Goal: Information Seeking & Learning: Learn about a topic

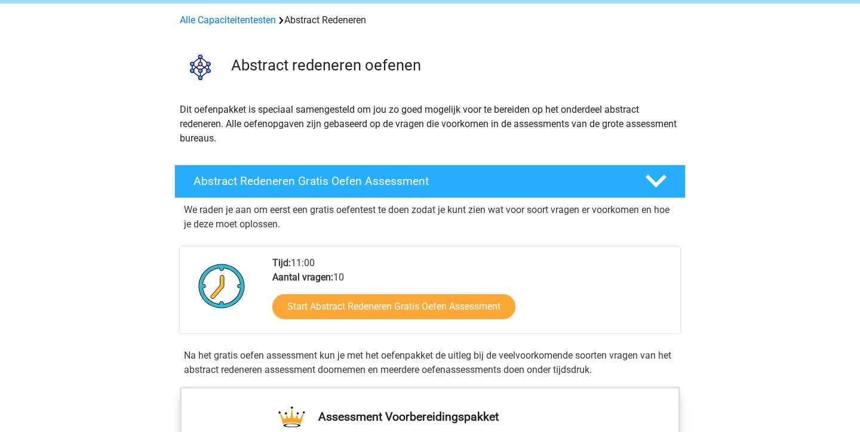
scroll to position [52, 0]
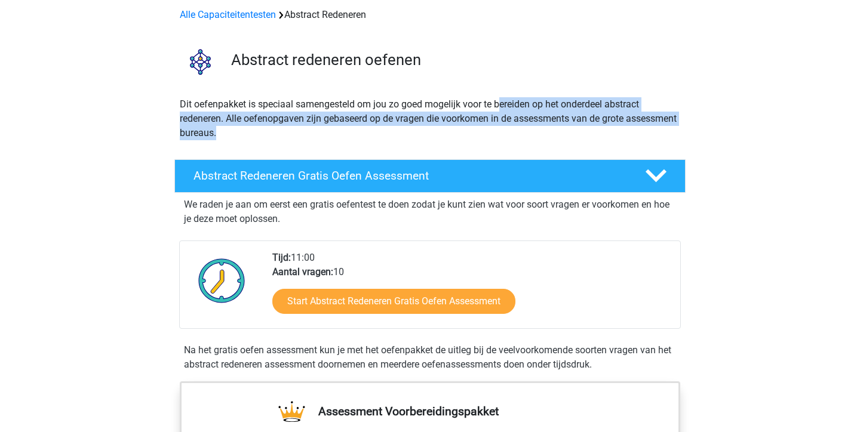
drag, startPoint x: 500, startPoint y: 103, endPoint x: 502, endPoint y: 128, distance: 25.2
click at [502, 128] on p "Dit oefenpakket is speciaal samengesteld om jou zo goed mogelijk voor te bereid…" at bounding box center [430, 118] width 500 height 43
click at [502, 129] on p "Dit oefenpakket is speciaal samengesteld om jou zo goed mogelijk voor te bereid…" at bounding box center [430, 118] width 500 height 43
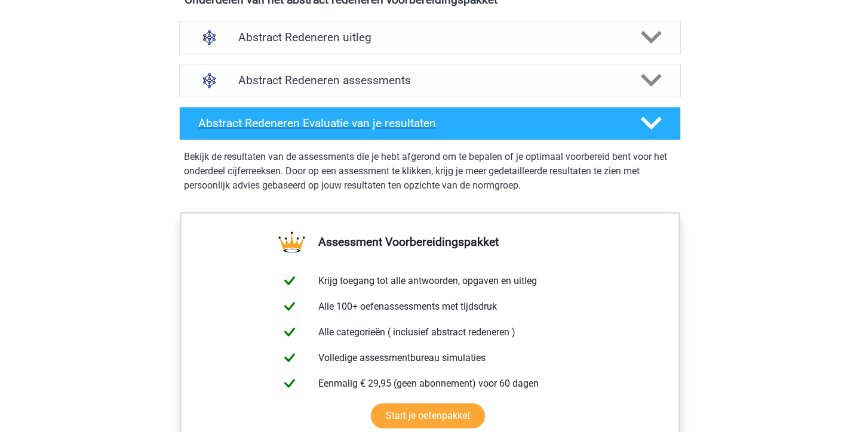
scroll to position [1038, 0]
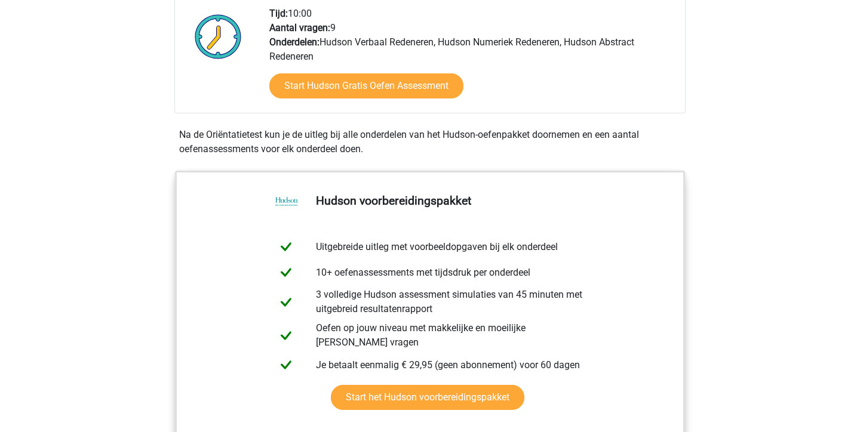
scroll to position [223, 0]
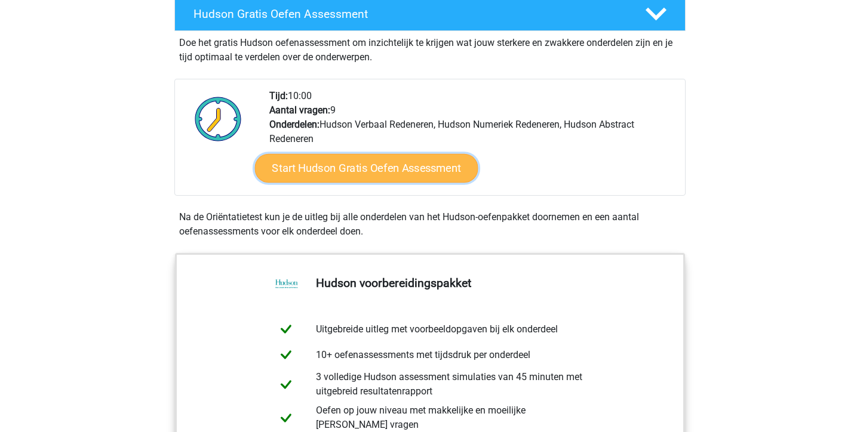
click at [421, 162] on link "Start Hudson Gratis Oefen Assessment" at bounding box center [366, 168] width 223 height 29
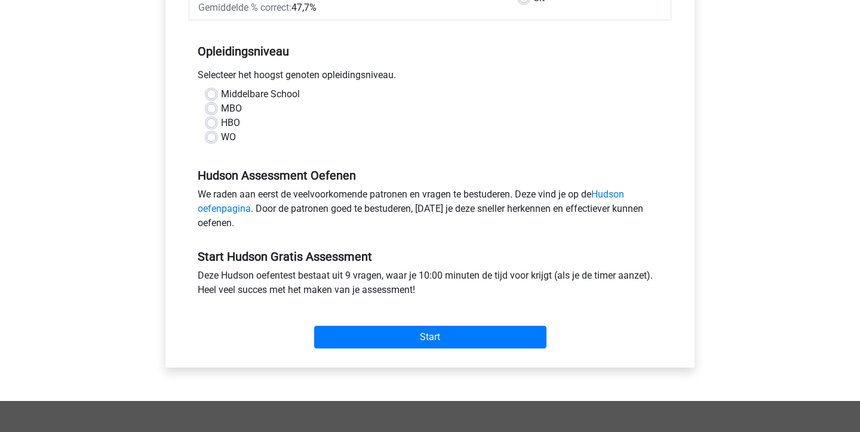
scroll to position [153, 0]
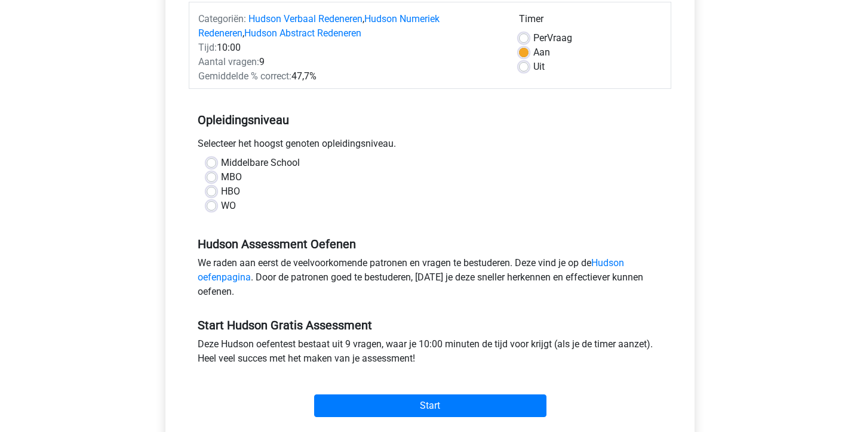
click at [221, 164] on label "Middelbare School" at bounding box center [260, 163] width 79 height 14
click at [214, 164] on input "Middelbare School" at bounding box center [212, 162] width 10 height 12
radio input "true"
drag, startPoint x: 245, startPoint y: 201, endPoint x: 217, endPoint y: 166, distance: 45.0
click at [217, 166] on div "Middelbare School MBO HBO WO" at bounding box center [430, 184] width 464 height 57
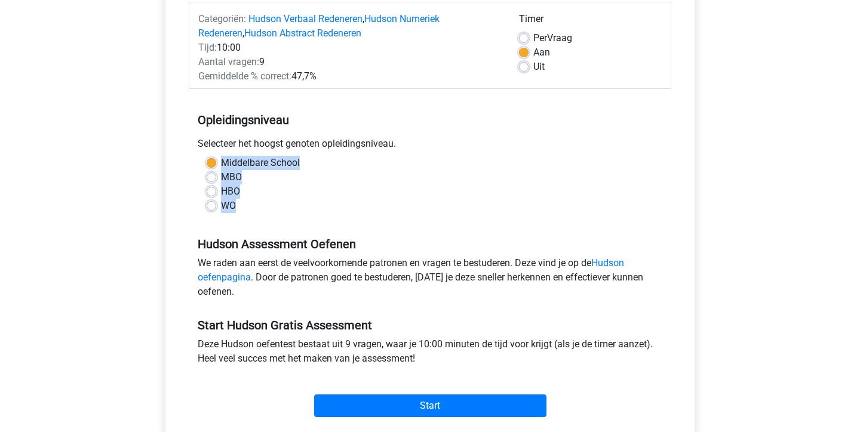
copy div "Middelbare School MBO HBO WO"
click at [241, 168] on label "Middelbare School" at bounding box center [260, 163] width 79 height 14
click at [216, 168] on input "Middelbare School" at bounding box center [212, 162] width 10 height 12
click at [221, 207] on label "WO" at bounding box center [228, 206] width 15 height 14
click at [214, 207] on input "WO" at bounding box center [212, 205] width 10 height 12
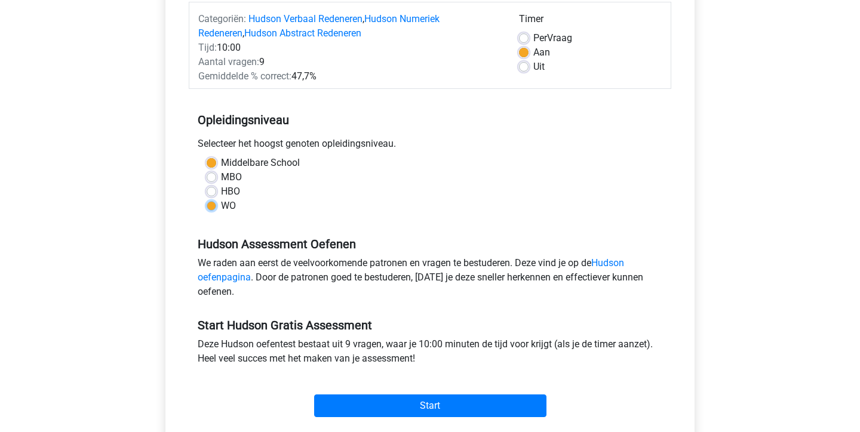
radio input "true"
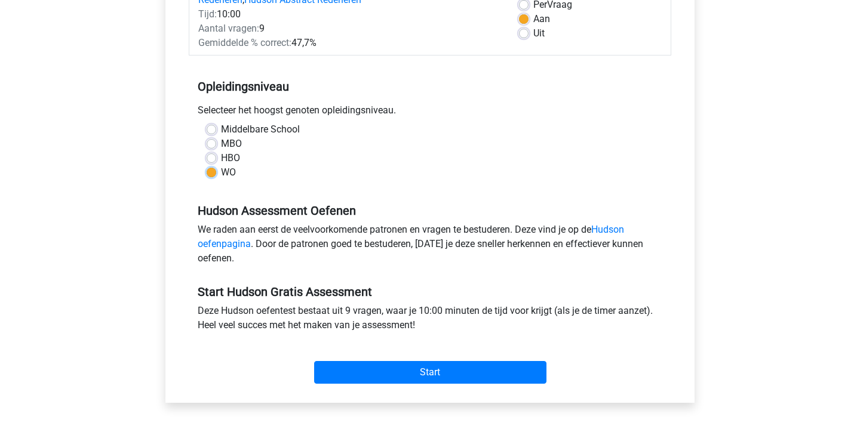
scroll to position [190, 0]
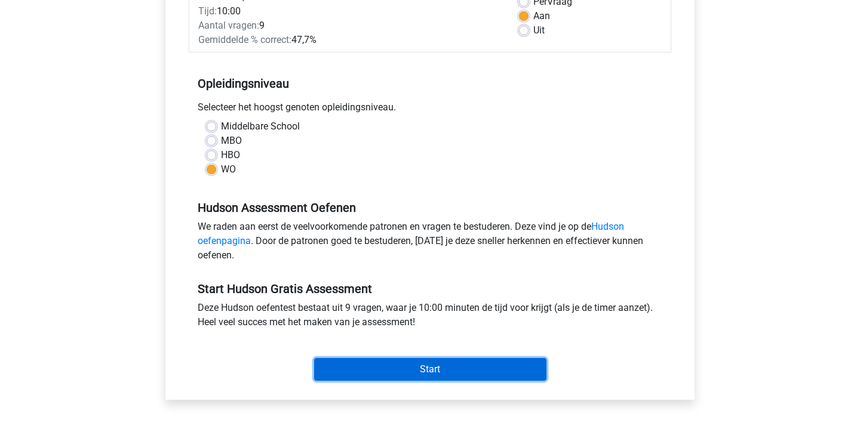
click at [398, 365] on input "Start" at bounding box center [430, 369] width 232 height 23
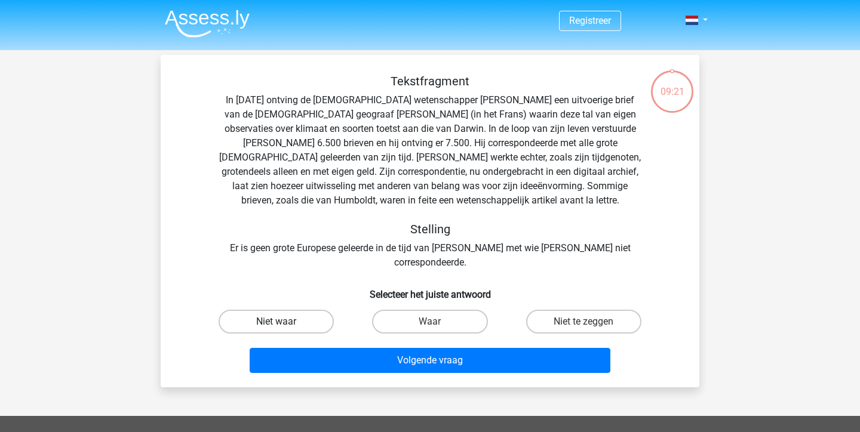
click at [297, 310] on label "Niet waar" at bounding box center [276, 322] width 115 height 24
click at [284, 322] on input "Niet waar" at bounding box center [280, 326] width 8 height 8
radio input "true"
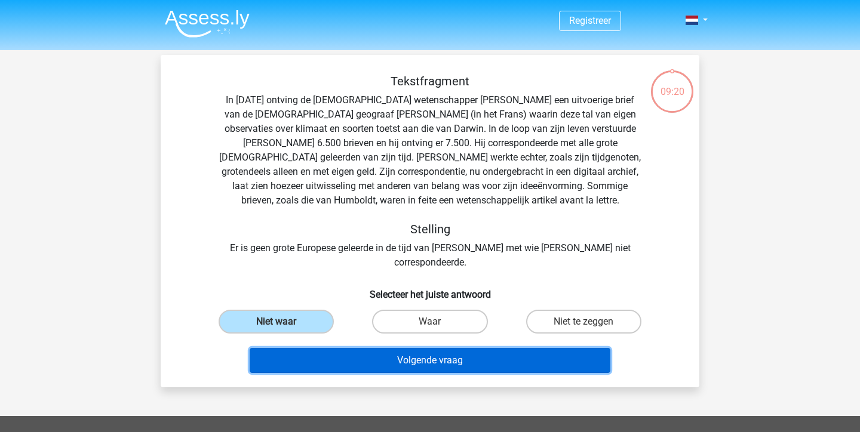
click at [355, 348] on button "Volgende vraag" at bounding box center [430, 360] width 361 height 25
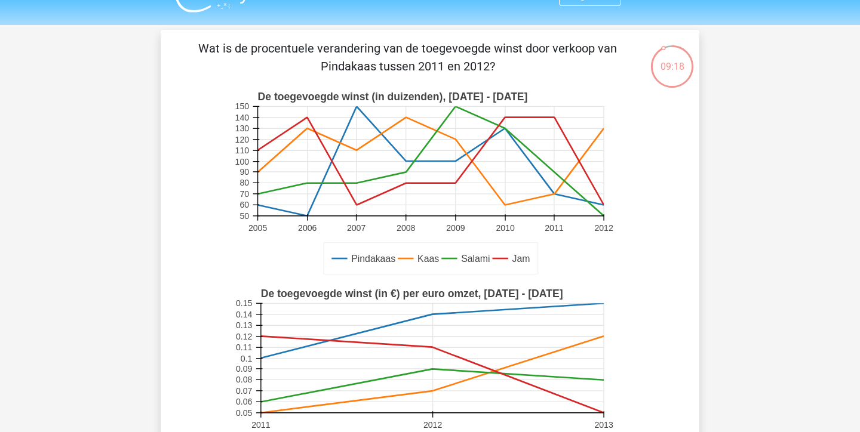
scroll to position [18, 0]
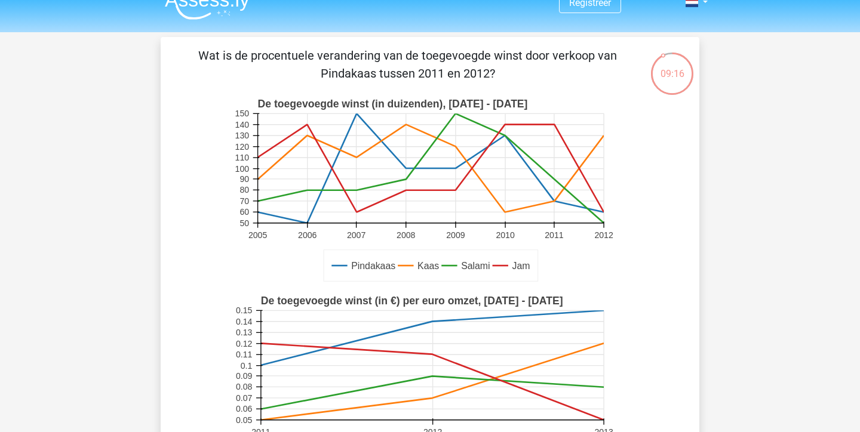
drag, startPoint x: 419, startPoint y: 52, endPoint x: 533, endPoint y: 71, distance: 115.0
click at [533, 71] on p "Wat is de procentuele verandering van de toegevoegde winst door verkoop van Pin…" at bounding box center [408, 65] width 456 height 36
drag, startPoint x: 496, startPoint y: 53, endPoint x: 504, endPoint y: 71, distance: 20.3
click at [504, 71] on p "Wat is de procentuele verandering van de toegevoegde winst door verkoop van Pin…" at bounding box center [408, 65] width 456 height 36
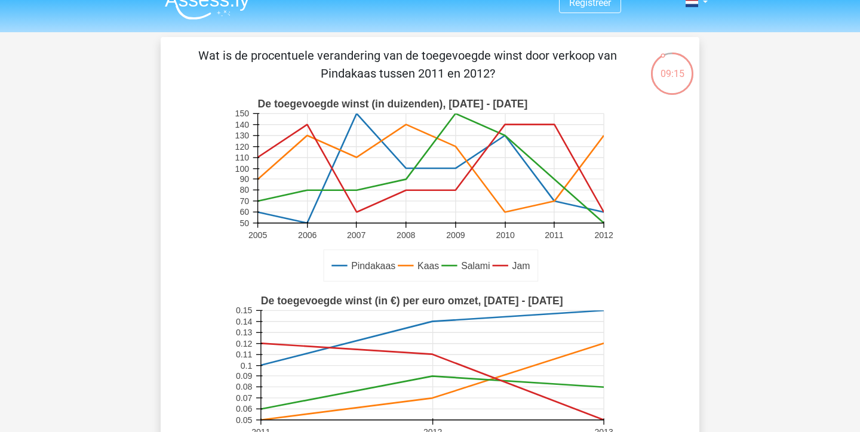
click at [504, 71] on p "Wat is de procentuele verandering van de toegevoegde winst door verkoop van Pin…" at bounding box center [408, 65] width 456 height 36
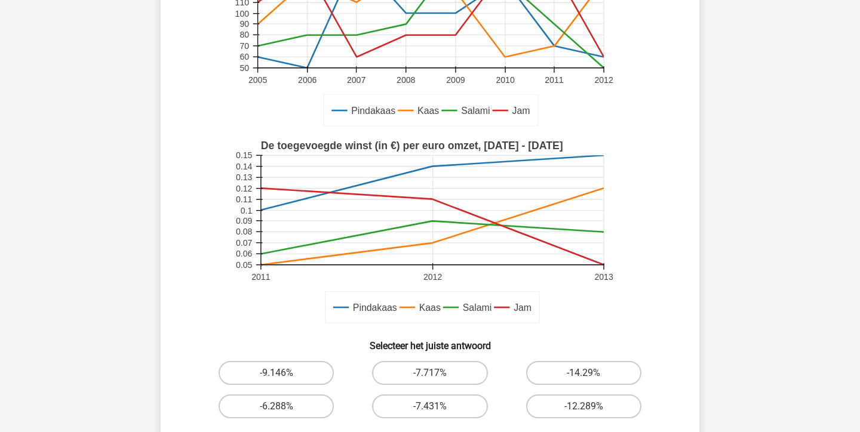
scroll to position [244, 0]
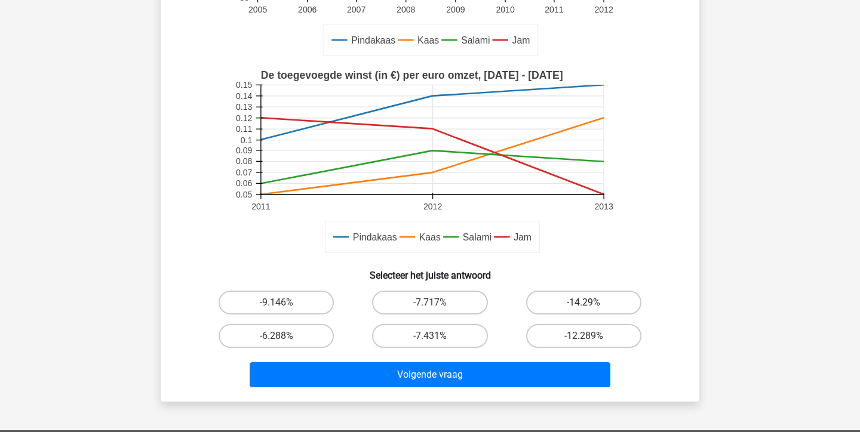
click at [595, 298] on label "-14.29%" at bounding box center [583, 303] width 115 height 24
click at [591, 303] on input "-14.29%" at bounding box center [587, 307] width 8 height 8
radio input "true"
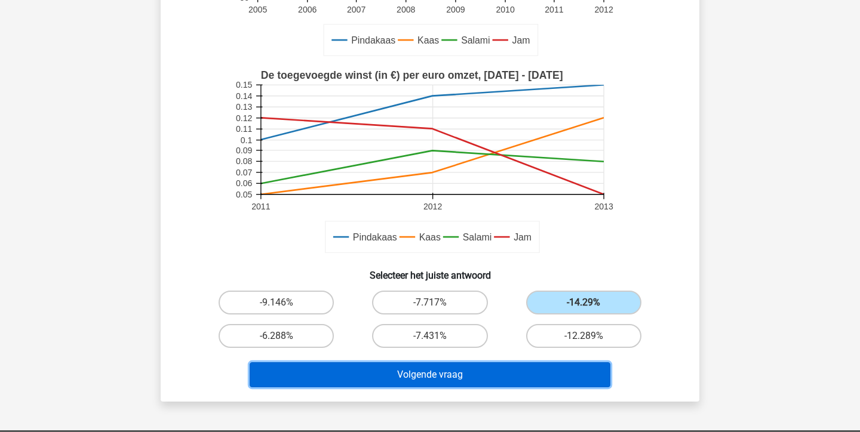
click at [494, 373] on button "Volgende vraag" at bounding box center [430, 374] width 361 height 25
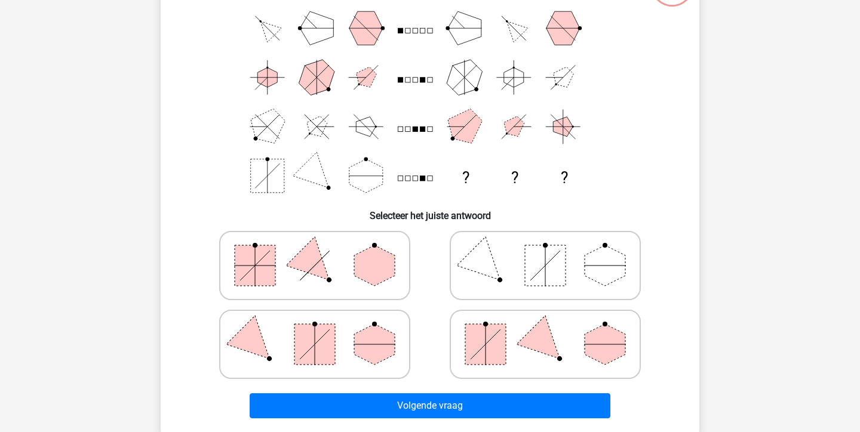
scroll to position [111, 0]
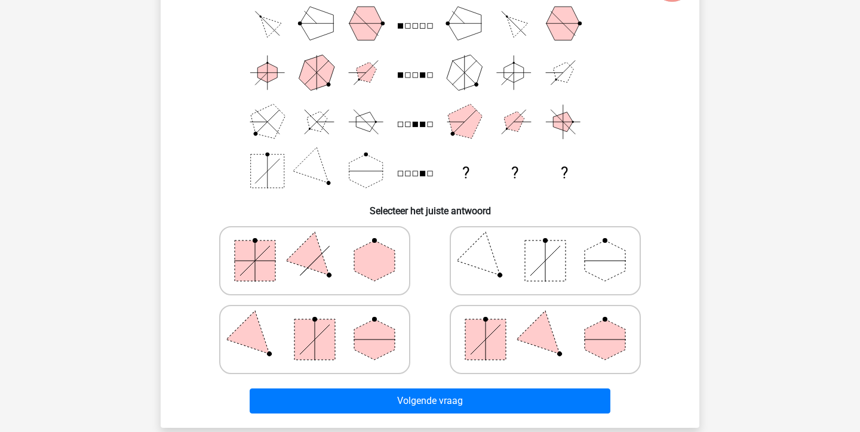
click at [529, 345] on icon at bounding box center [545, 340] width 179 height 60
click at [545, 325] on input "radio" at bounding box center [549, 321] width 8 height 8
radio input "true"
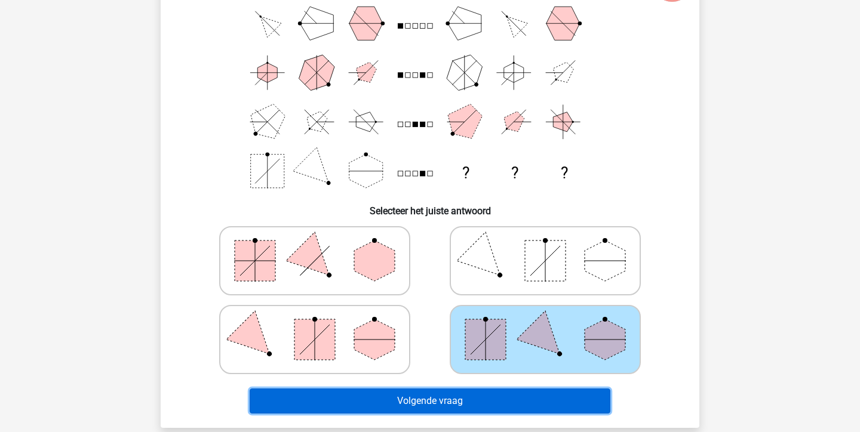
click at [503, 404] on button "Volgende vraag" at bounding box center [430, 401] width 361 height 25
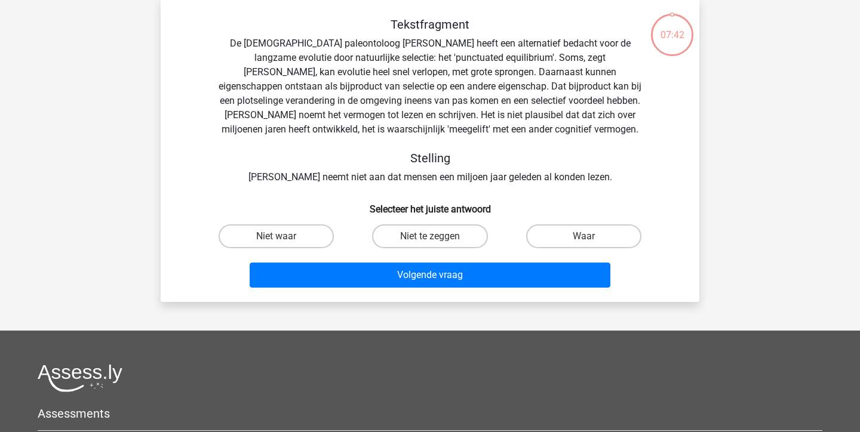
scroll to position [55, 0]
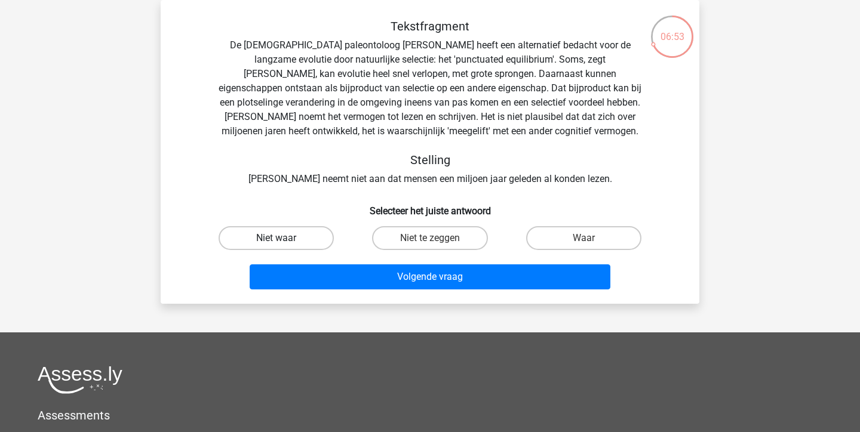
click at [308, 238] on label "Niet waar" at bounding box center [276, 238] width 115 height 24
click at [284, 238] on input "Niet waar" at bounding box center [280, 242] width 8 height 8
radio input "true"
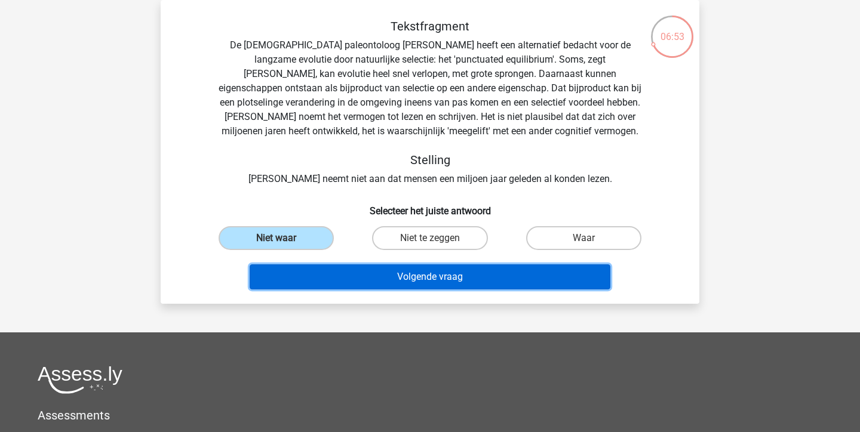
click at [349, 281] on button "Volgende vraag" at bounding box center [430, 276] width 361 height 25
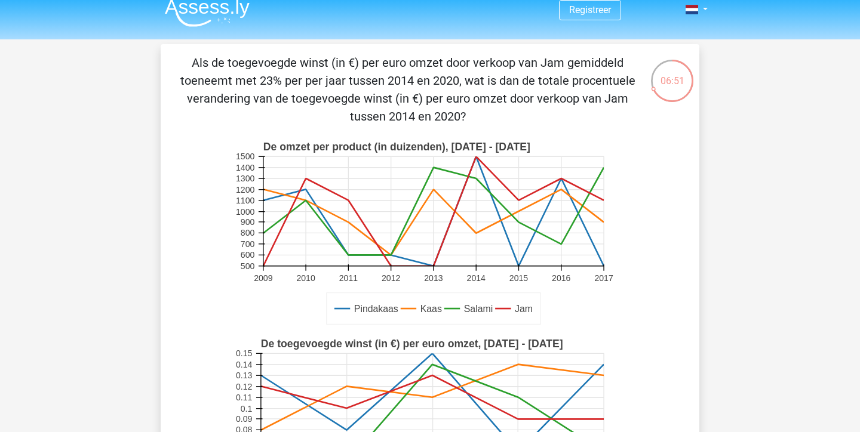
scroll to position [0, 0]
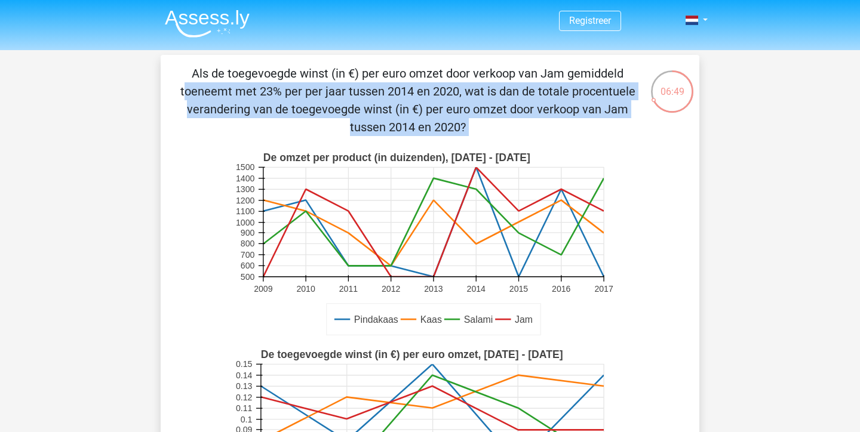
drag, startPoint x: 367, startPoint y: 72, endPoint x: 516, endPoint y: 141, distance: 163.7
click at [516, 141] on div "Als de toegevoegde winst (in €) per euro omzet door verkoop van Jam gemiddeld t…" at bounding box center [429, 367] width 529 height 607
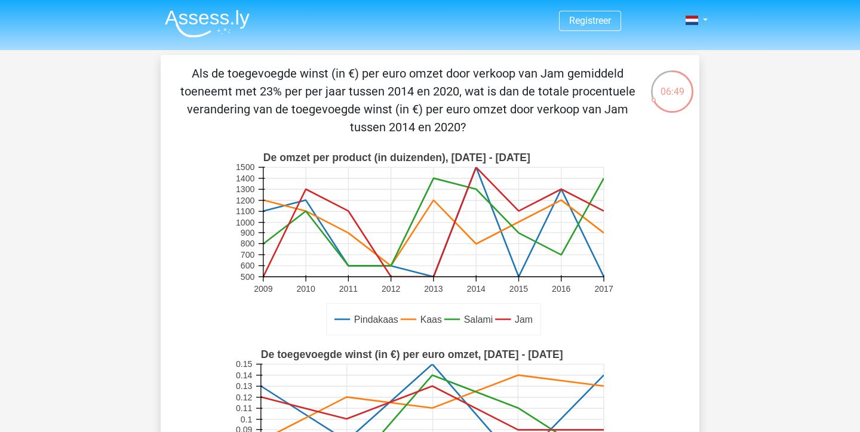
click at [516, 141] on div "Als de toegevoegde winst (in €) per euro omzet door verkoop van Jam gemiddeld t…" at bounding box center [429, 367] width 529 height 607
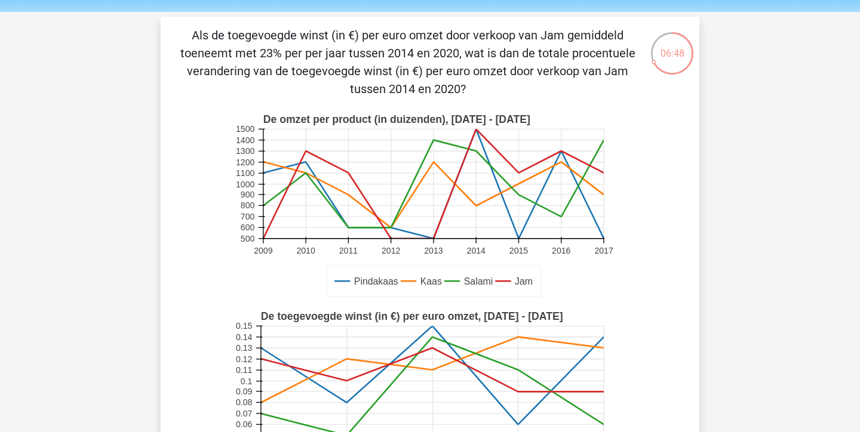
scroll to position [41, 0]
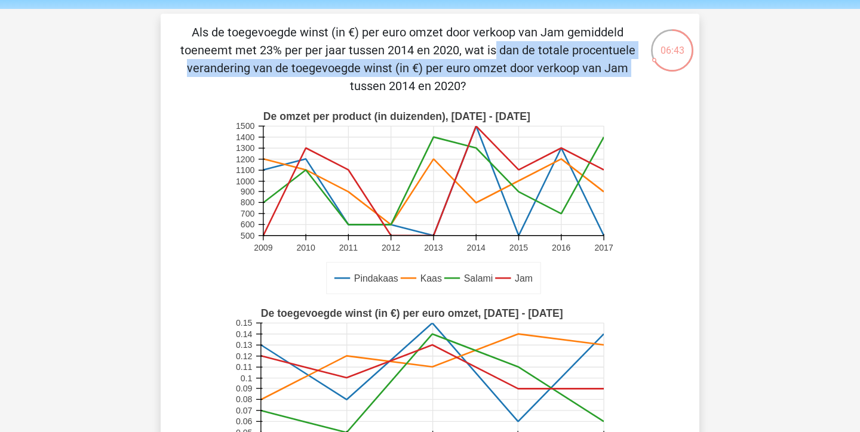
drag, startPoint x: 253, startPoint y: 48, endPoint x: 380, endPoint y: 63, distance: 128.1
click at [380, 63] on p "Als de toegevoegde winst (in €) per euro omzet door verkoop van Jam gemiddeld t…" at bounding box center [408, 59] width 456 height 72
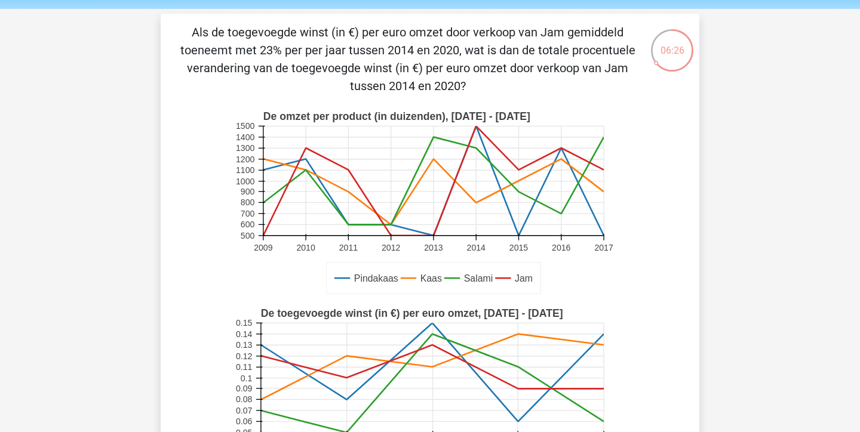
click at [496, 77] on p "Als de toegevoegde winst (in €) per euro omzet door verkoop van Jam gemiddeld t…" at bounding box center [408, 59] width 456 height 72
drag, startPoint x: 358, startPoint y: 34, endPoint x: 460, endPoint y: 92, distance: 117.4
click at [460, 92] on p "Als de toegevoegde winst (in €) per euro omzet door verkoop van Jam gemiddeld t…" at bounding box center [408, 59] width 456 height 72
drag, startPoint x: 469, startPoint y: 92, endPoint x: 456, endPoint y: 34, distance: 59.4
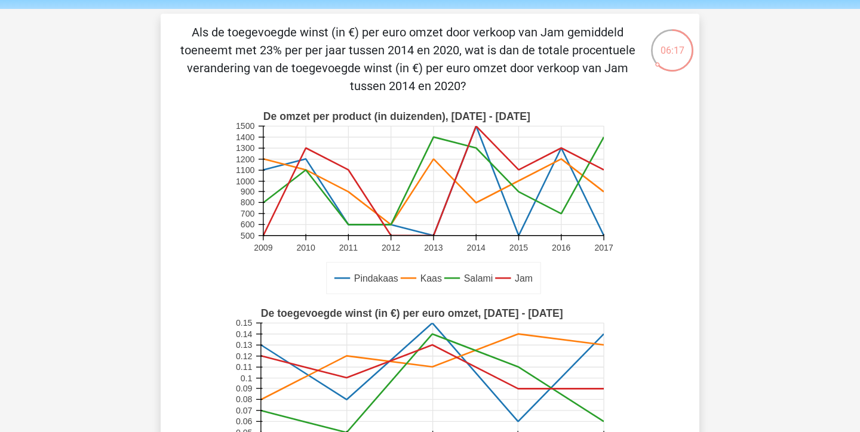
click at [456, 34] on p "Als de toegevoegde winst (in €) per euro omzet door verkoop van Jam gemiddeld t…" at bounding box center [408, 59] width 456 height 72
drag, startPoint x: 259, startPoint y: 47, endPoint x: 330, endPoint y: 55, distance: 71.5
click at [330, 55] on p "Als de toegevoegde winst (in €) per euro omzet door verkoop van Jam gemiddeld t…" at bounding box center [408, 59] width 456 height 72
click at [499, 50] on p "Als de toegevoegde winst (in €) per euro omzet door verkoop van Jam gemiddeld t…" at bounding box center [408, 59] width 456 height 72
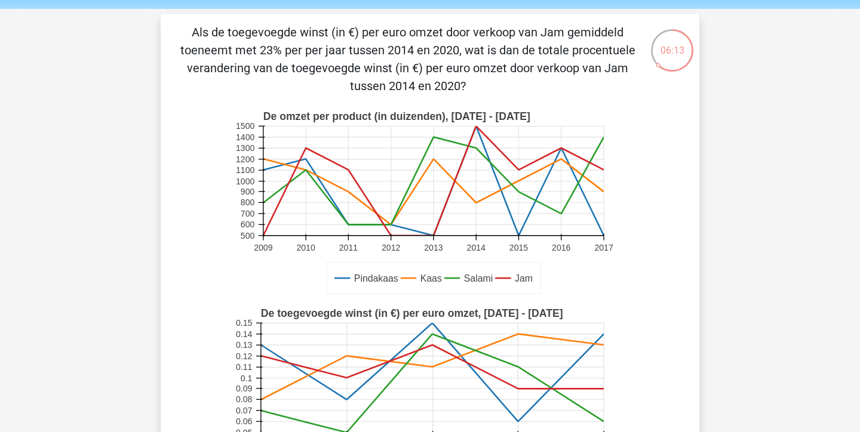
drag, startPoint x: 582, startPoint y: 47, endPoint x: 582, endPoint y: 69, distance: 22.1
click at [582, 70] on p "Als de toegevoegde winst (in €) per euro omzet door verkoop van Jam gemiddeld t…" at bounding box center [408, 59] width 456 height 72
drag, startPoint x: 469, startPoint y: 84, endPoint x: 442, endPoint y: 59, distance: 36.7
click at [442, 58] on p "Als de toegevoegde winst (in €) per euro omzet door verkoop van Jam gemiddeld t…" at bounding box center [408, 59] width 456 height 72
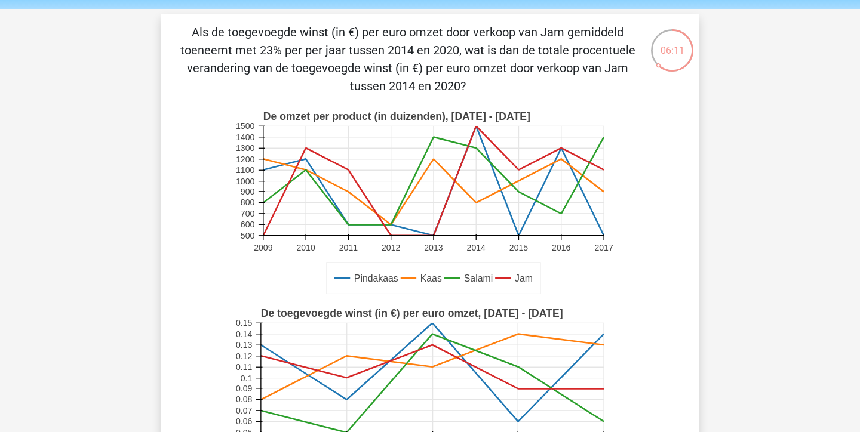
click at [442, 60] on p "Als de toegevoegde winst (in €) per euro omzet door verkoop van Jam gemiddeld t…" at bounding box center [408, 59] width 456 height 72
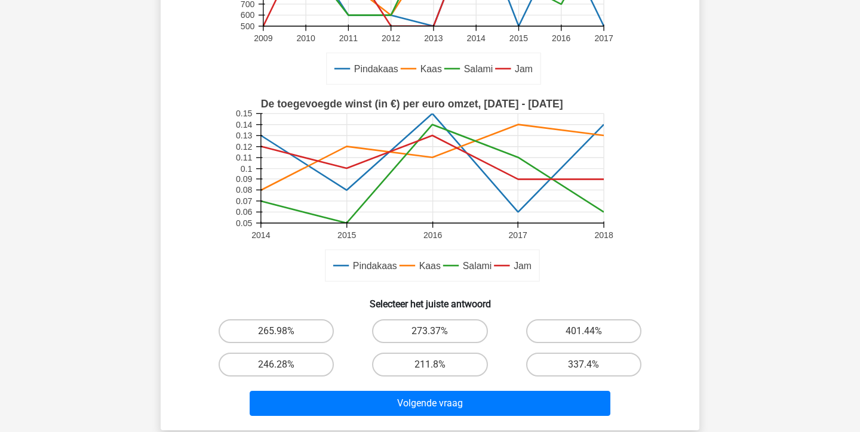
scroll to position [0, 0]
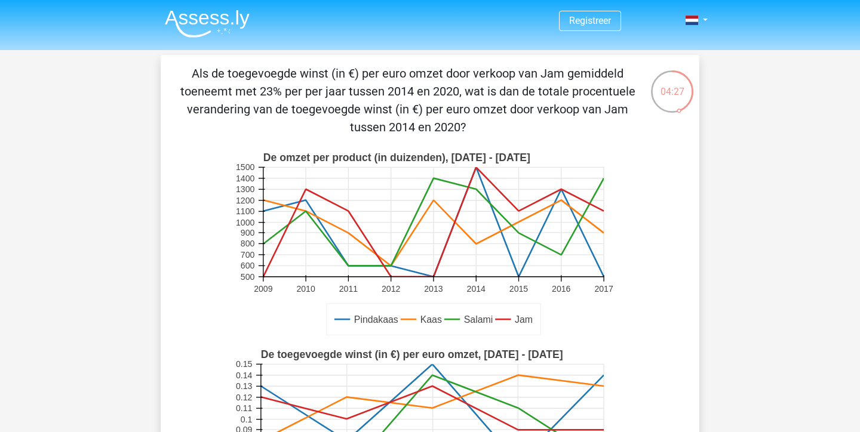
drag, startPoint x: 590, startPoint y: 91, endPoint x: 582, endPoint y: 113, distance: 24.2
click at [582, 113] on p "Als de toegevoegde winst (in €) per euro omzet door verkoop van Jam gemiddeld t…" at bounding box center [408, 100] width 456 height 72
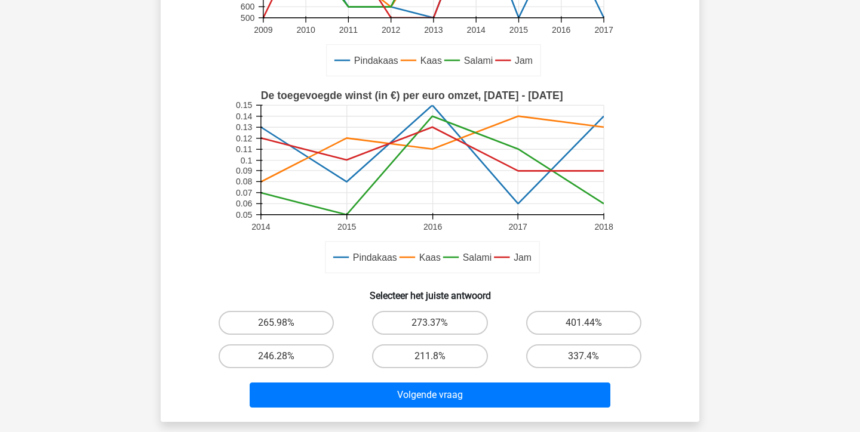
scroll to position [260, 0]
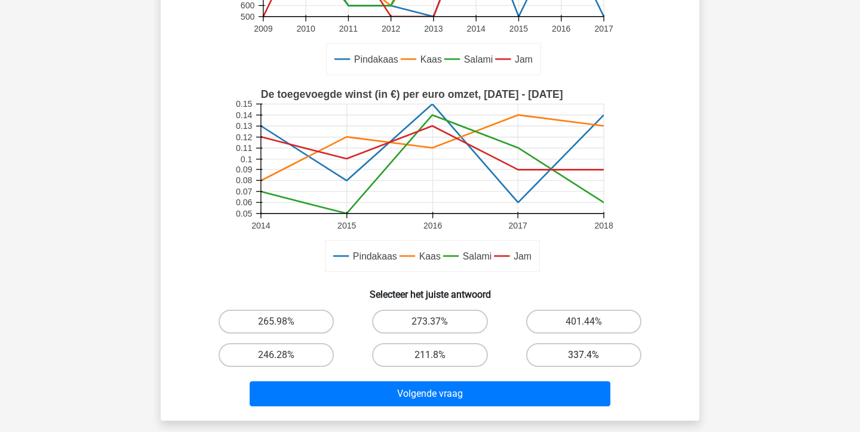
click at [577, 352] on label "337.4%" at bounding box center [583, 355] width 115 height 24
click at [583, 355] on input "337.4%" at bounding box center [587, 359] width 8 height 8
radio input "true"
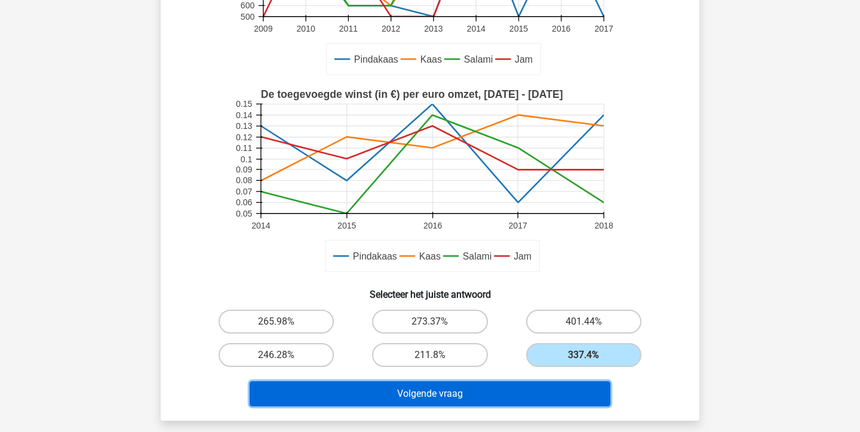
click at [519, 392] on button "Volgende vraag" at bounding box center [430, 393] width 361 height 25
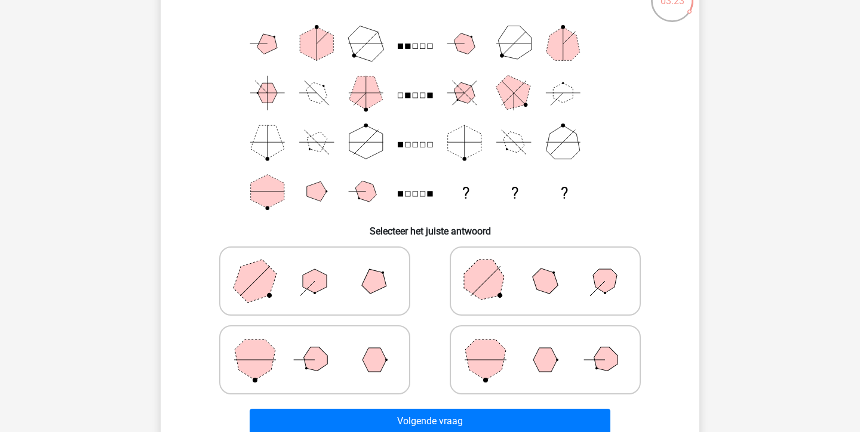
scroll to position [103, 0]
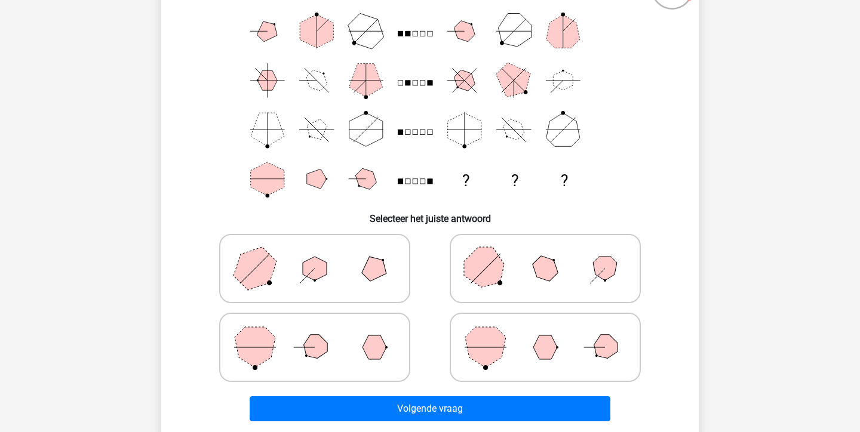
click at [515, 275] on icon at bounding box center [545, 269] width 179 height 60
click at [545, 254] on input "radio" at bounding box center [549, 250] width 8 height 8
radio input "true"
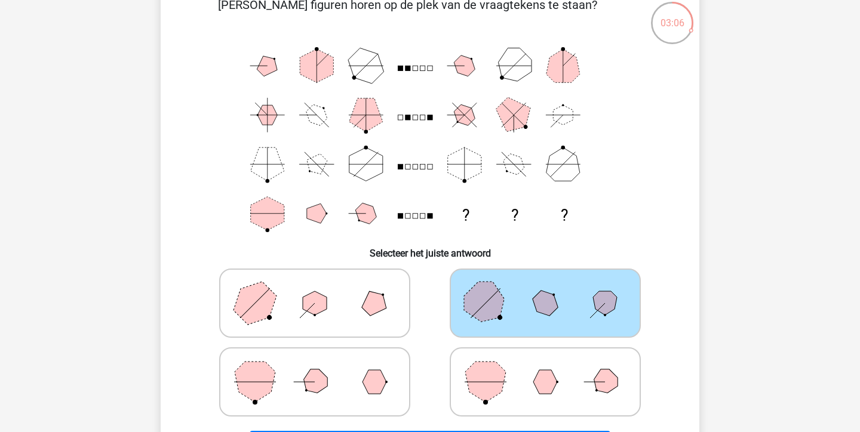
scroll to position [200, 0]
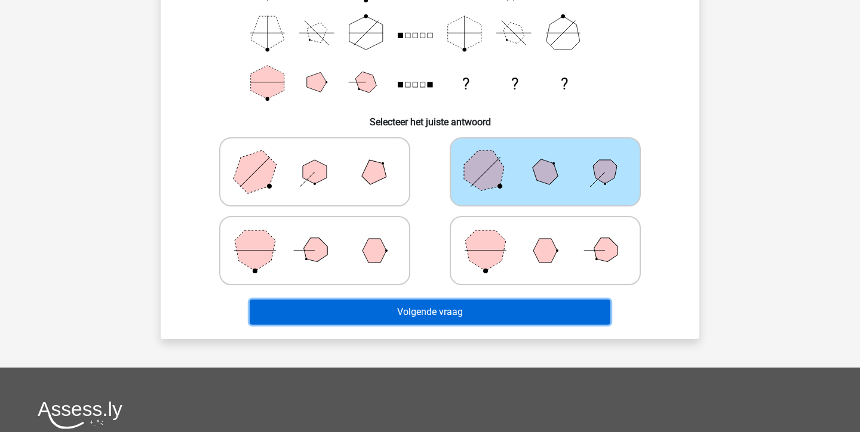
click at [536, 313] on button "Volgende vraag" at bounding box center [430, 312] width 361 height 25
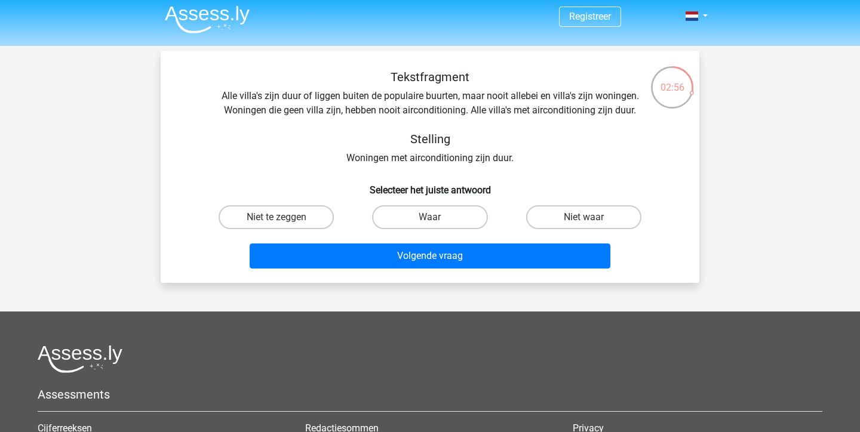
scroll to position [2, 0]
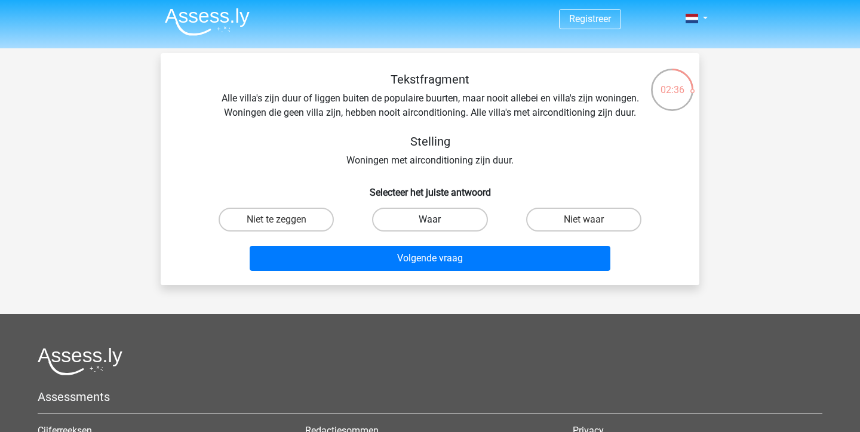
click at [453, 217] on label "Waar" at bounding box center [429, 220] width 115 height 24
click at [438, 220] on input "Waar" at bounding box center [434, 224] width 8 height 8
radio input "true"
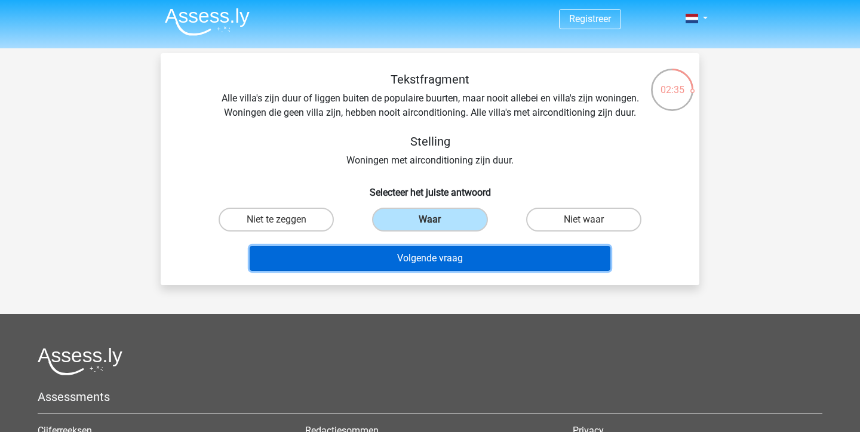
click at [464, 264] on button "Volgende vraag" at bounding box center [430, 258] width 361 height 25
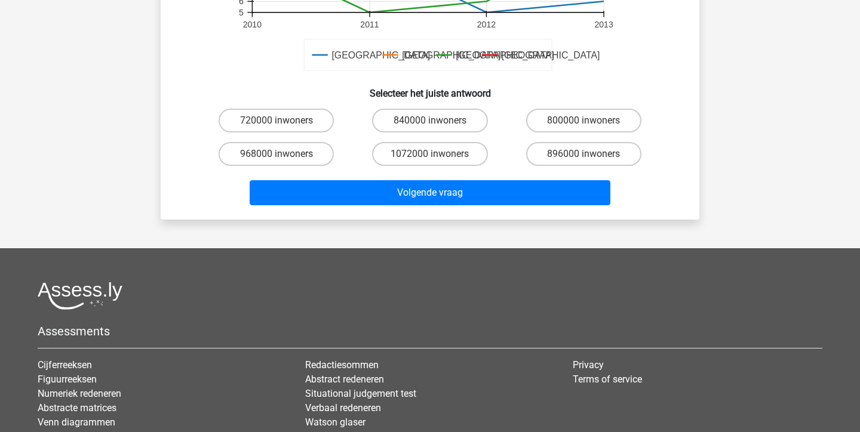
scroll to position [456, 0]
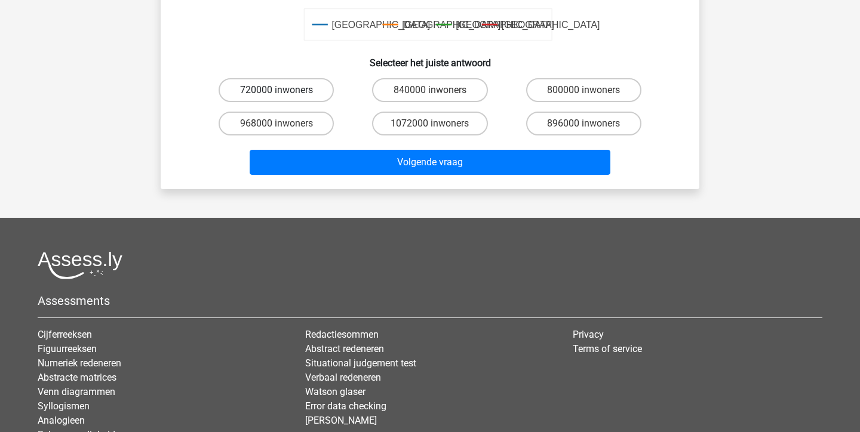
click at [298, 91] on label "720000 inwoners" at bounding box center [276, 90] width 115 height 24
click at [284, 91] on input "720000 inwoners" at bounding box center [280, 94] width 8 height 8
radio input "true"
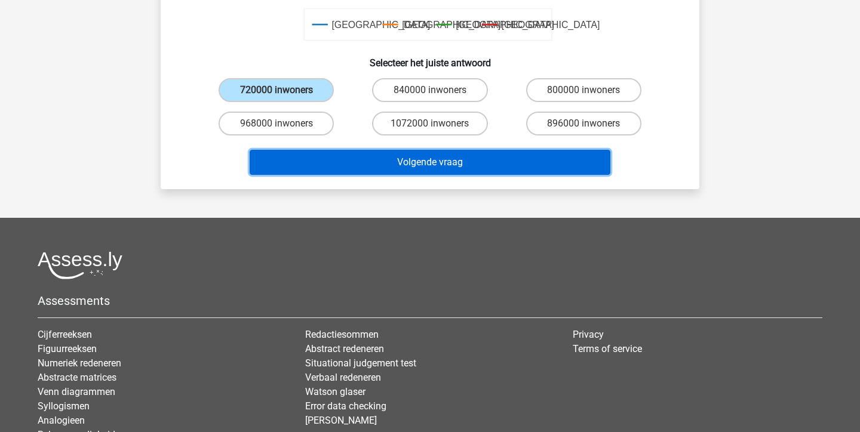
click at [381, 165] on button "Volgende vraag" at bounding box center [430, 162] width 361 height 25
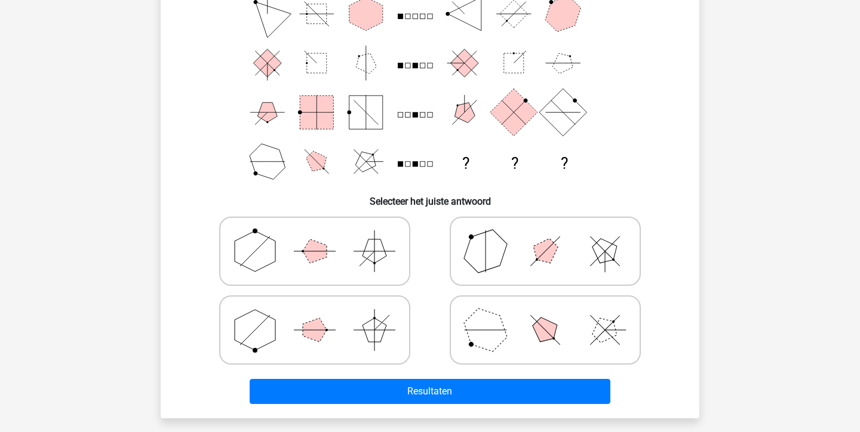
scroll to position [124, 0]
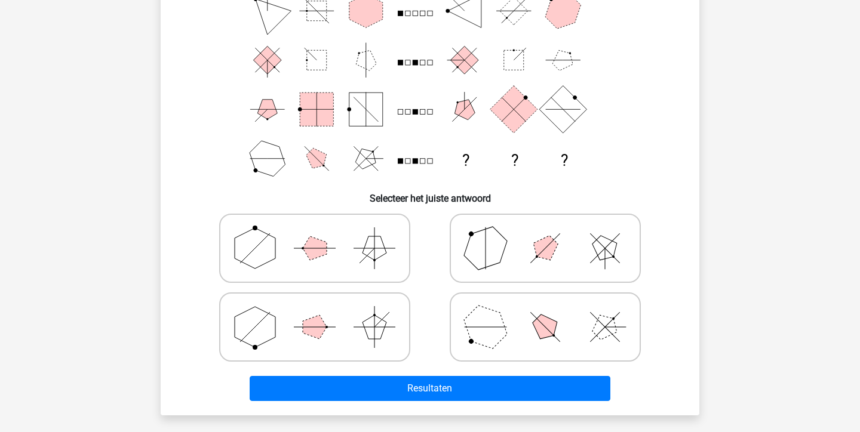
click at [353, 319] on icon at bounding box center [314, 327] width 179 height 60
click at [322, 312] on input "radio" at bounding box center [319, 308] width 8 height 8
radio input "true"
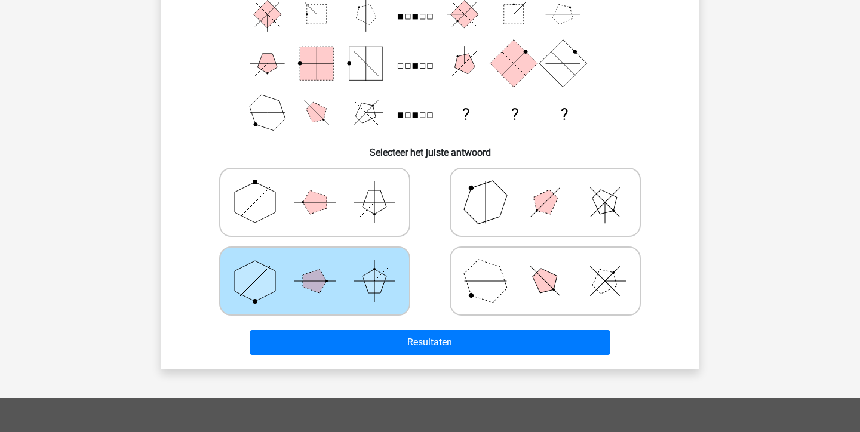
scroll to position [176, 0]
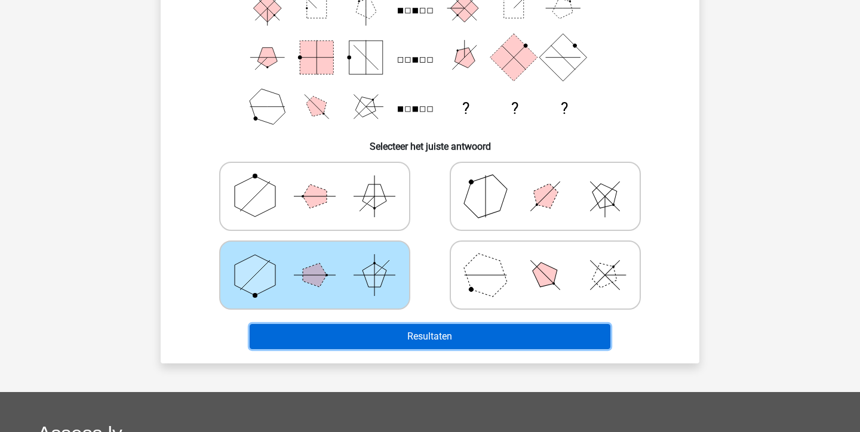
click at [442, 328] on button "Resultaten" at bounding box center [430, 336] width 361 height 25
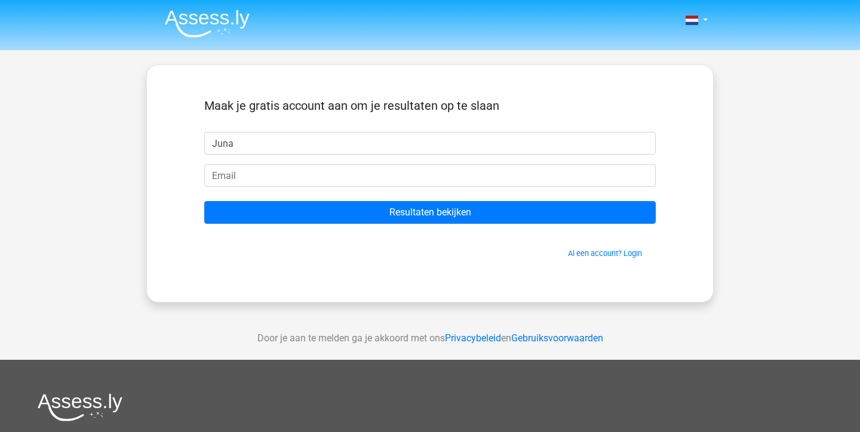
type input "Juna"
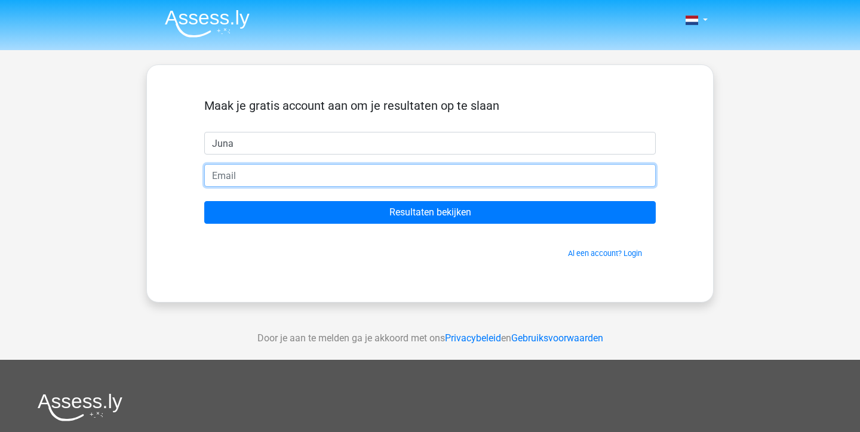
click at [361, 174] on input "email" at bounding box center [429, 175] width 451 height 23
type input "[EMAIL_ADDRESS][DOMAIN_NAME]"
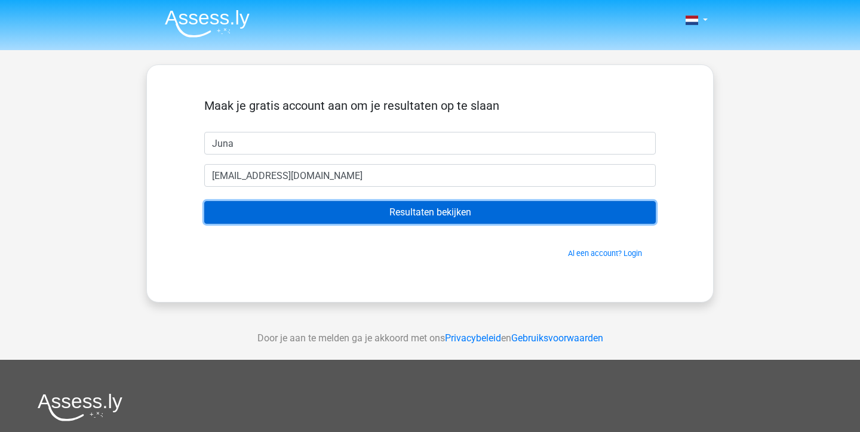
click at [382, 222] on input "Resultaten bekijken" at bounding box center [429, 212] width 451 height 23
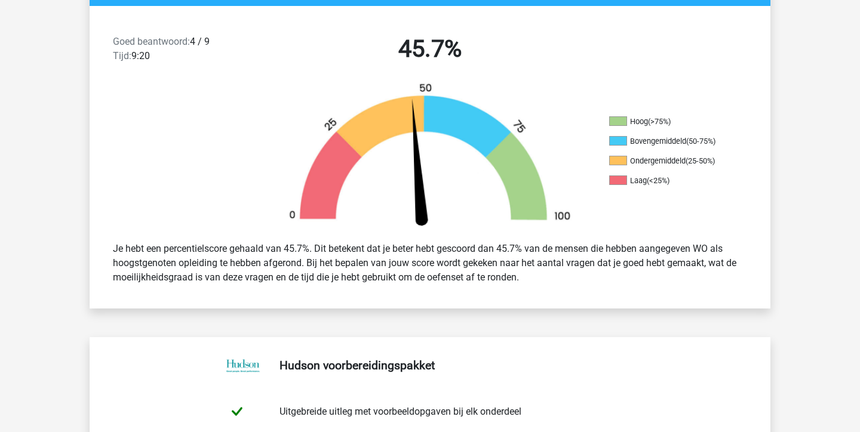
scroll to position [298, 0]
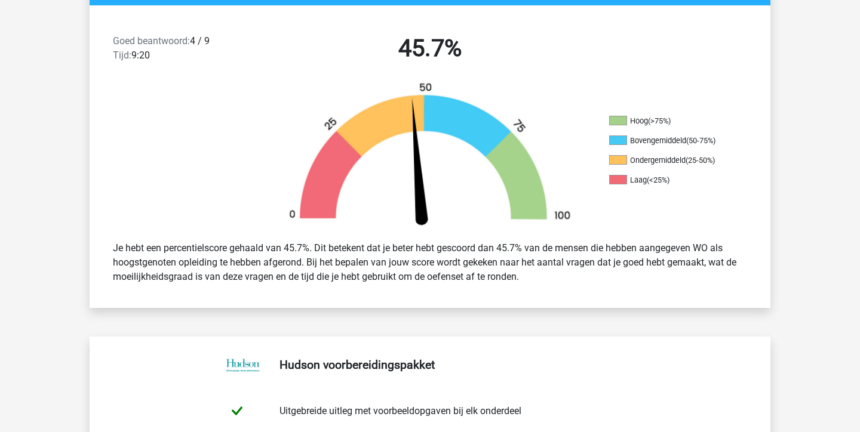
drag, startPoint x: 429, startPoint y: 250, endPoint x: 528, endPoint y: 286, distance: 105.4
click at [528, 286] on div "Je hebt een percentielscore gehaald van 45.7%. Dit betekent dat je beter hebt g…" at bounding box center [430, 262] width 652 height 53
drag, startPoint x: 528, startPoint y: 290, endPoint x: 496, endPoint y: 247, distance: 54.6
click at [496, 246] on div "Je hebt een percentielscore gehaald van 45.7%. Dit betekent dat je beter hebt g…" at bounding box center [430, 263] width 681 height 62
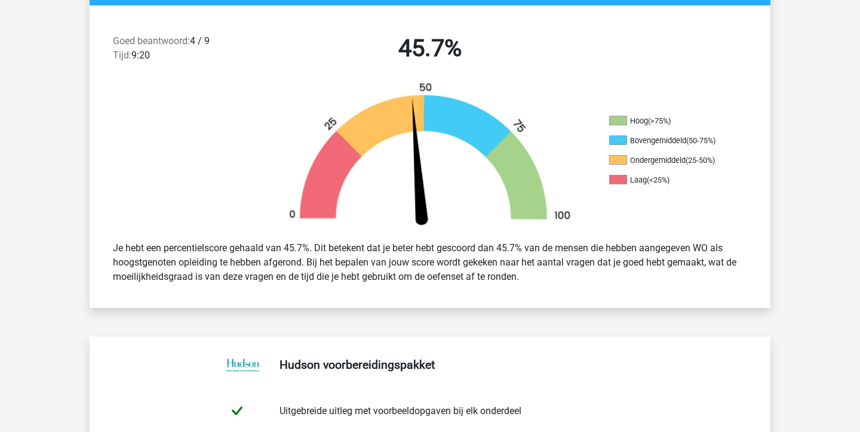
click at [496, 247] on div "Je hebt een percentielscore gehaald van 45.7%. Dit betekent dat je beter hebt g…" at bounding box center [430, 262] width 652 height 53
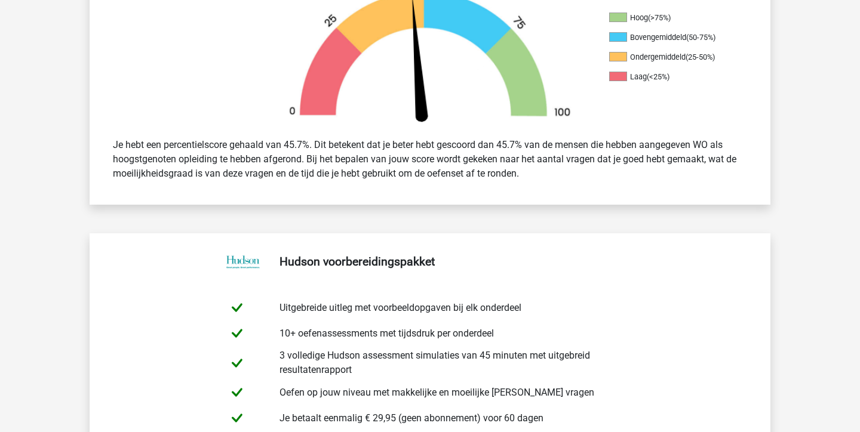
scroll to position [0, 0]
